Goal: Transaction & Acquisition: Subscribe to service/newsletter

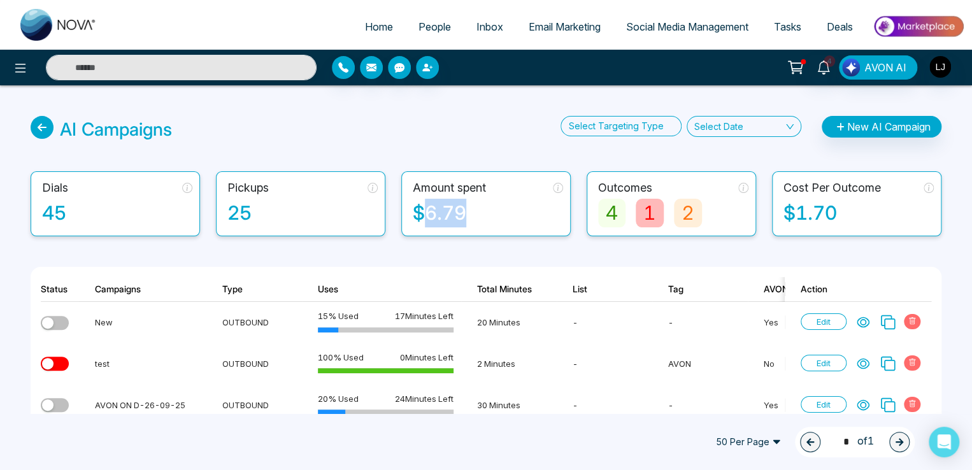
drag, startPoint x: 418, startPoint y: 208, endPoint x: 487, endPoint y: 205, distance: 68.2
click at [487, 205] on div "$6.79" at bounding box center [488, 213] width 150 height 29
click at [381, 125] on div "AI Campaigns Select Targeting Type Select Date New AI Campaign" at bounding box center [486, 129] width 911 height 27
click at [422, 34] on link "People" at bounding box center [435, 27] width 58 height 24
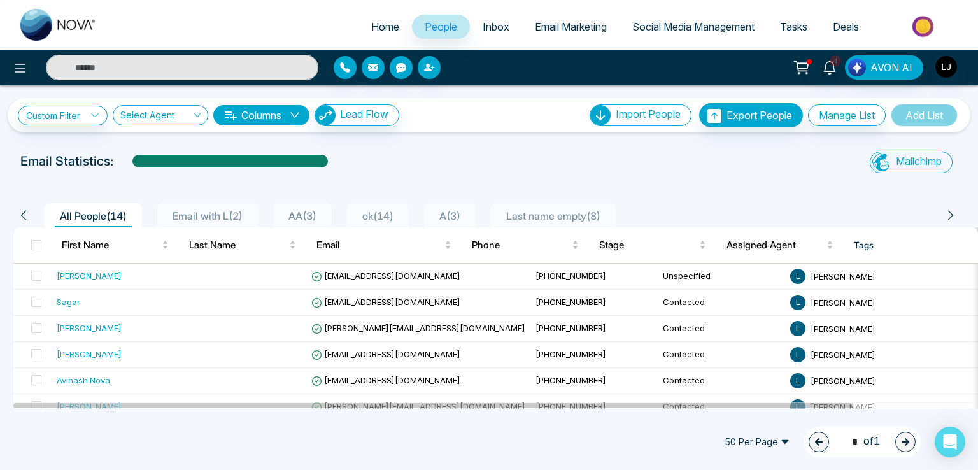
click at [3, 62] on div at bounding box center [163, 67] width 326 height 25
click at [15, 74] on icon at bounding box center [20, 68] width 15 height 15
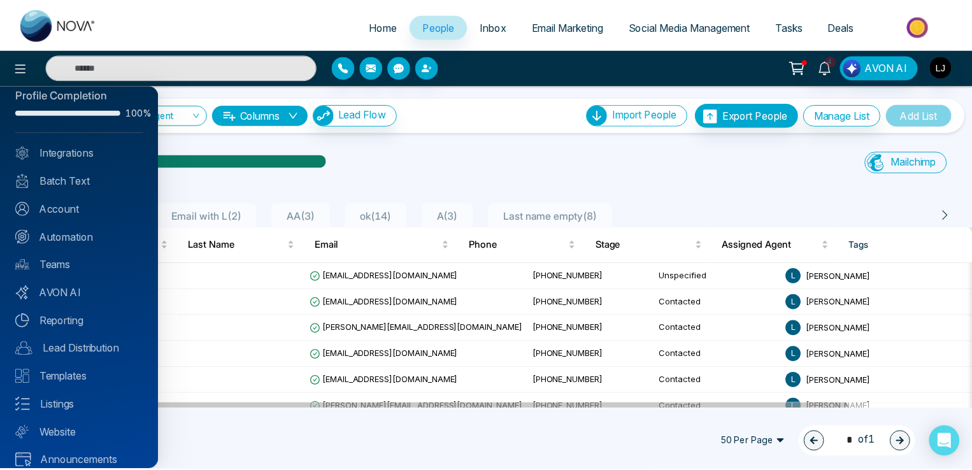
scroll to position [31, 0]
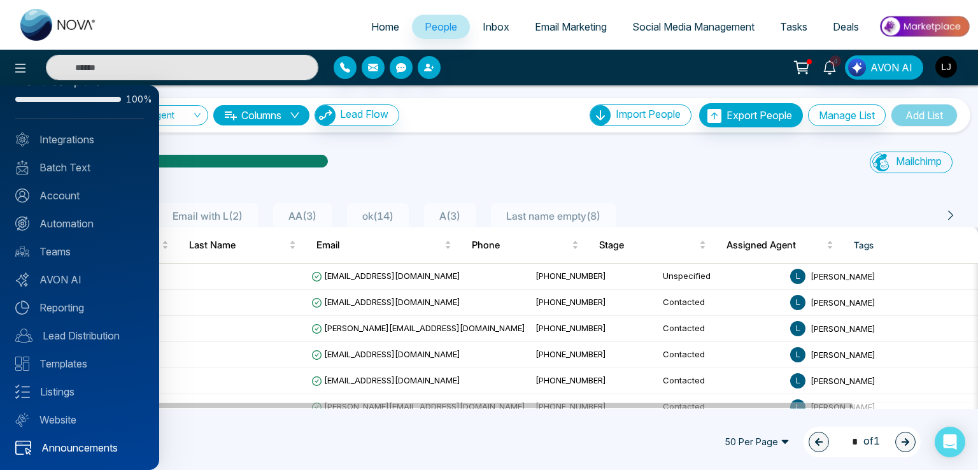
click at [82, 440] on link "Announcements" at bounding box center [79, 447] width 129 height 15
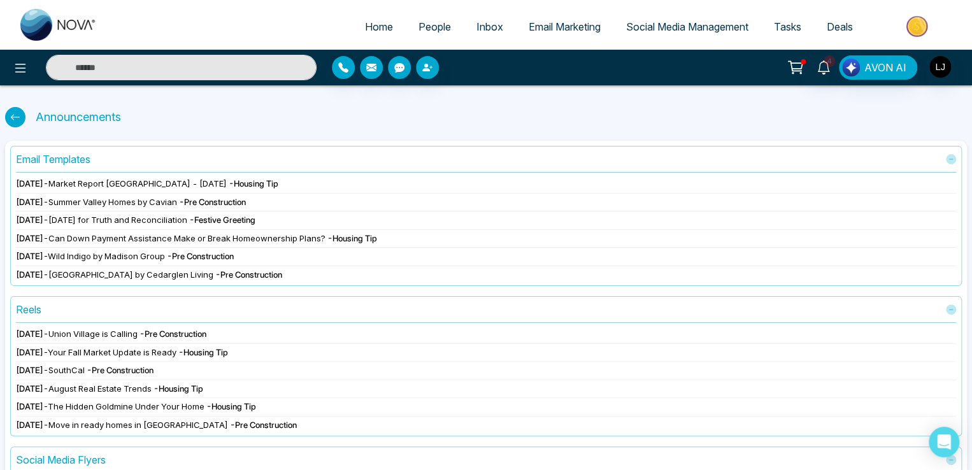
click at [585, 21] on span "Email Marketing" at bounding box center [565, 26] width 72 height 13
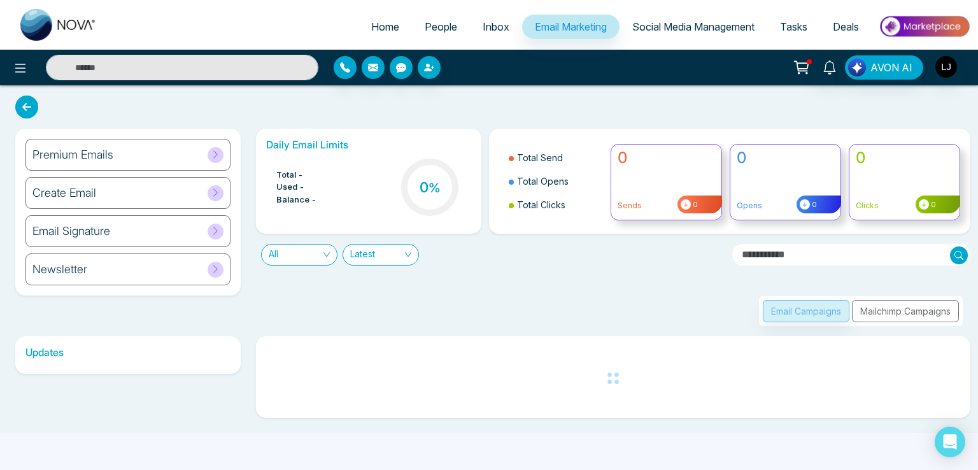
click at [166, 273] on div "Newsletter" at bounding box center [127, 269] width 205 height 32
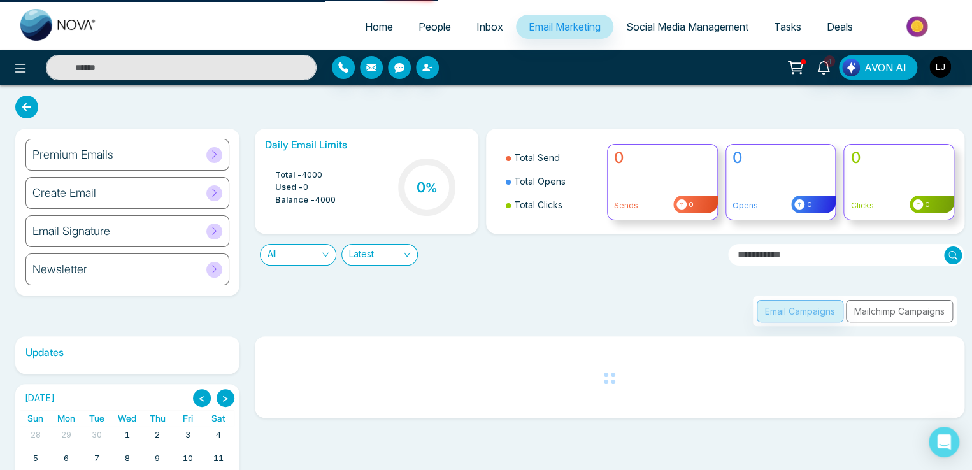
click at [210, 269] on icon at bounding box center [215, 269] width 10 height 10
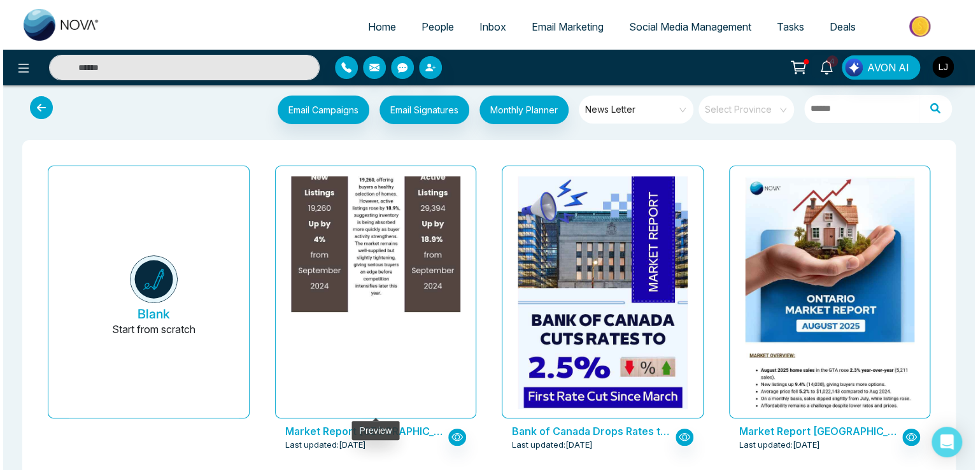
scroll to position [7, 0]
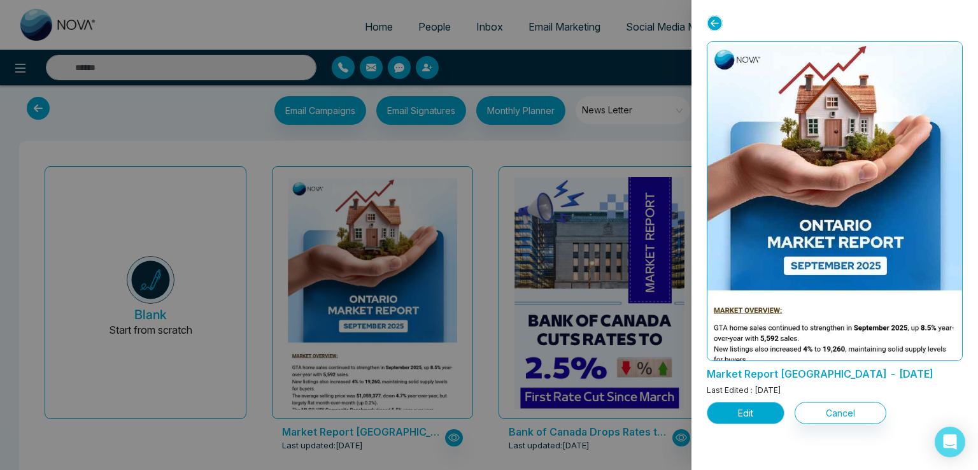
click at [739, 406] on button "Edit" at bounding box center [746, 413] width 78 height 22
click at [746, 411] on button "Edit" at bounding box center [746, 413] width 78 height 22
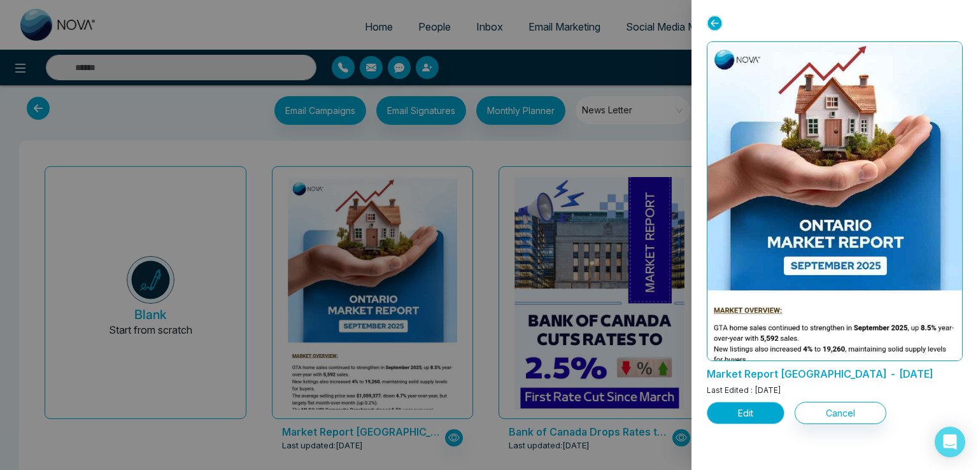
click at [746, 411] on button "Edit" at bounding box center [746, 413] width 78 height 22
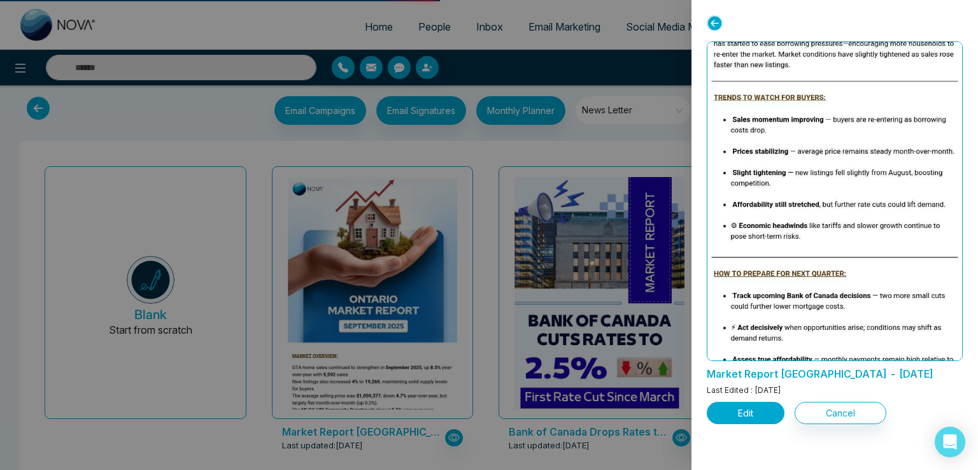
scroll to position [446, 0]
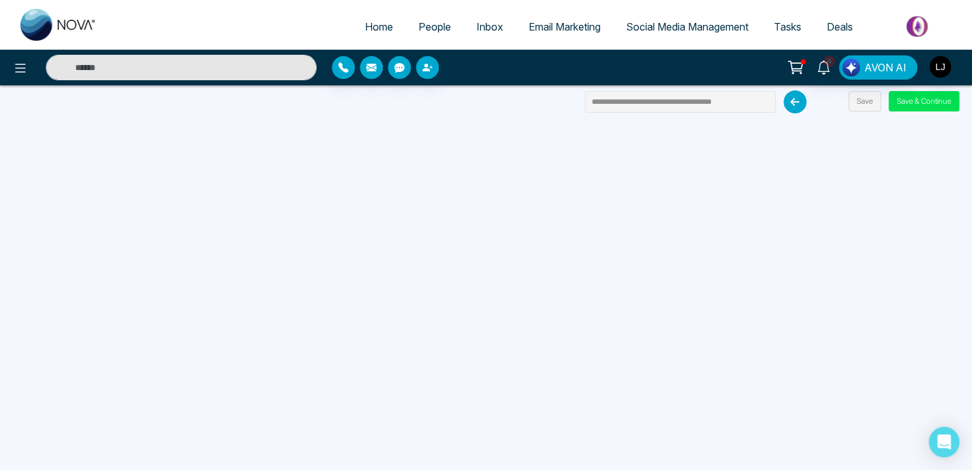
click at [352, 25] on link "Home" at bounding box center [378, 27] width 53 height 24
select select "*"
